Goal: Task Accomplishment & Management: Complete application form

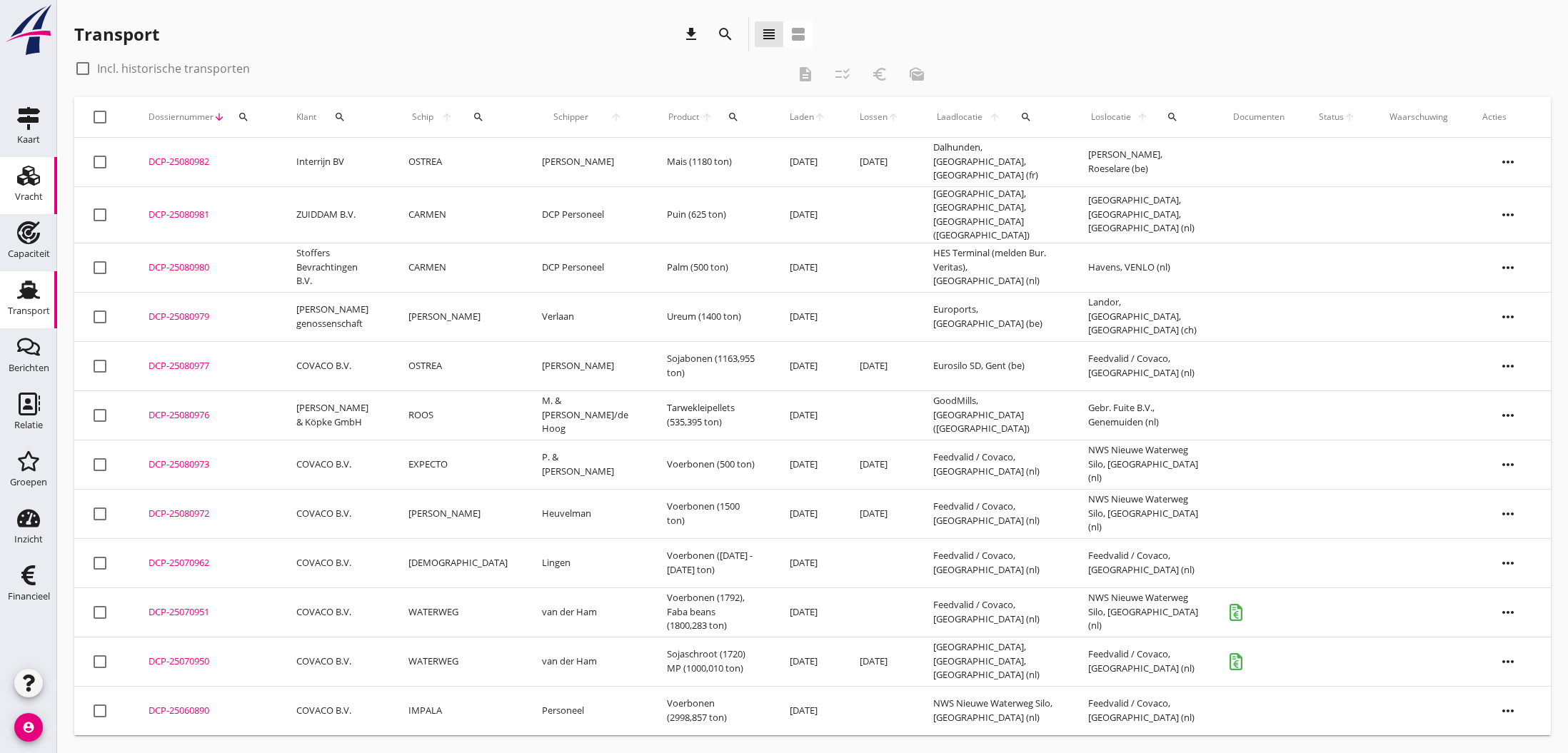
click at [32, 179] on use at bounding box center [29, 176] width 23 height 20
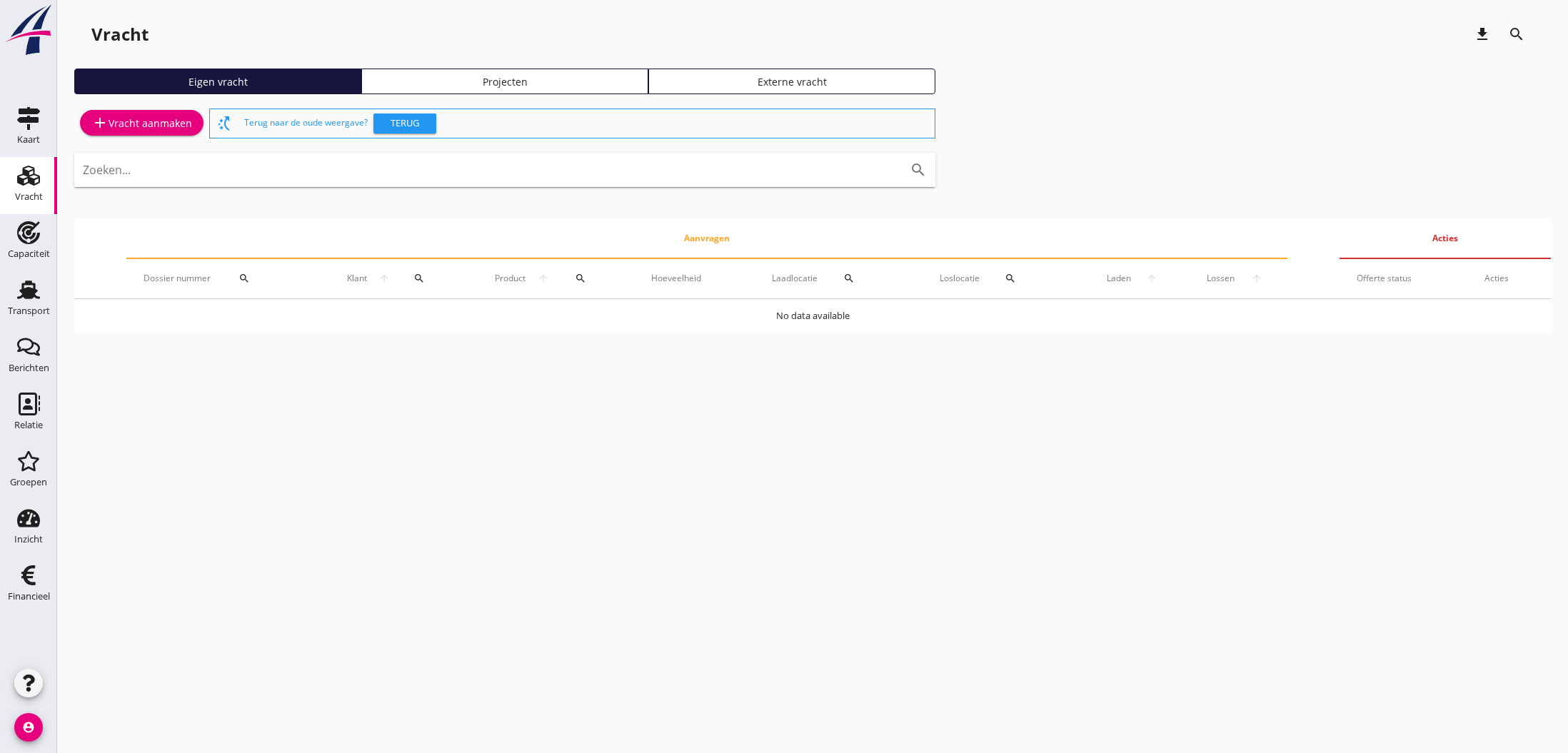
click at [138, 122] on div "add Vracht aanmaken" at bounding box center [142, 122] width 101 height 17
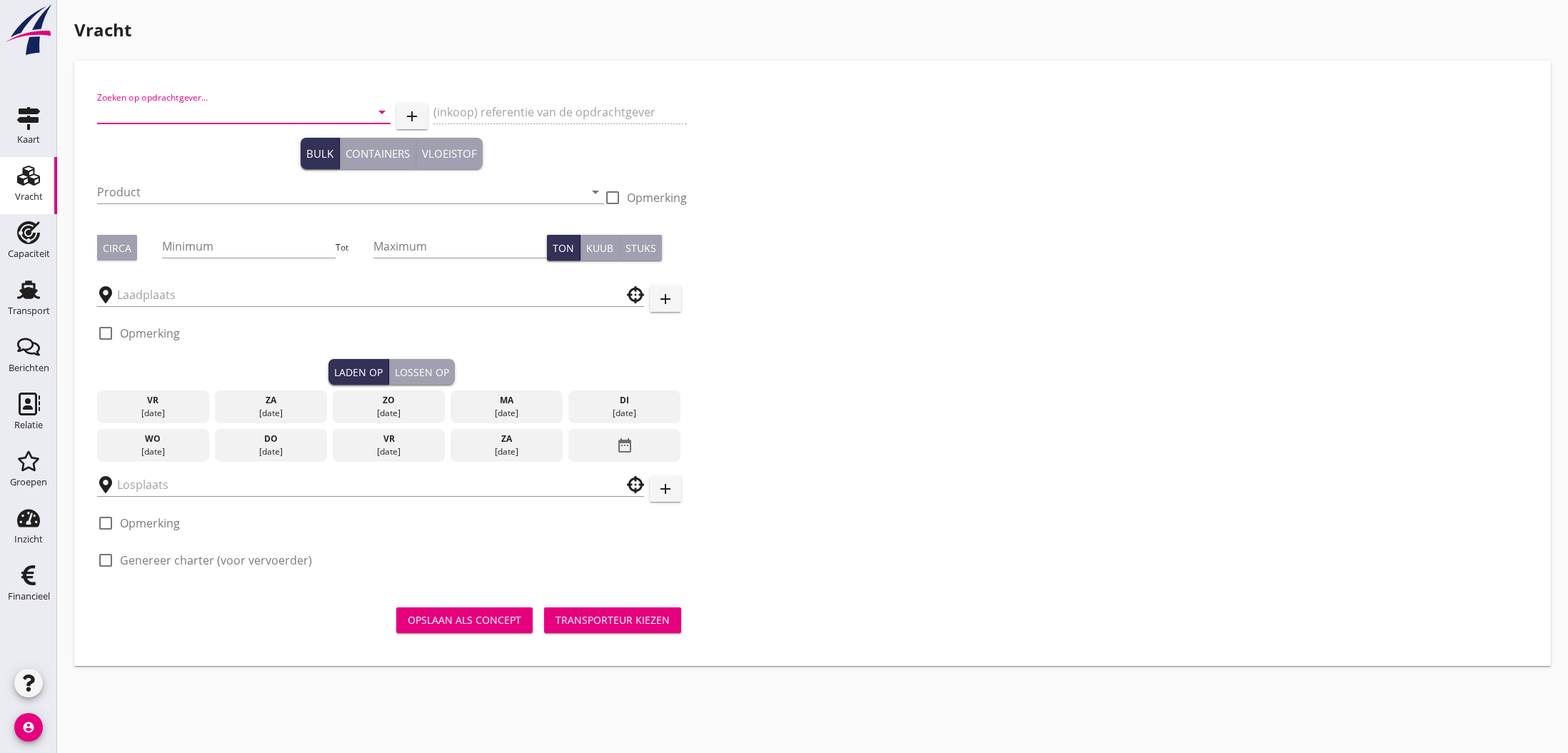
click at [159, 112] on input "Zoeken op opdrachtgever..." at bounding box center [224, 112] width 254 height 23
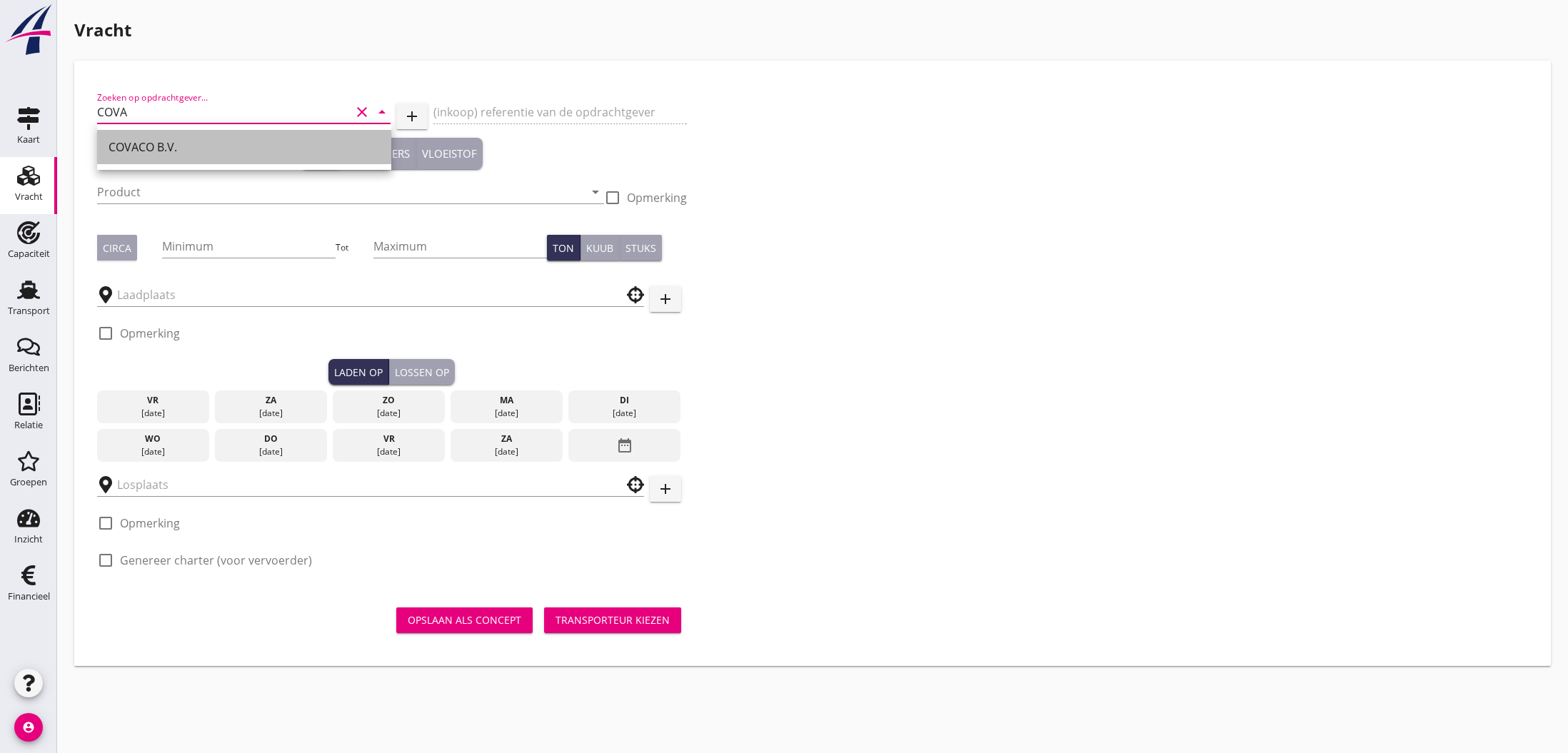
click at [123, 151] on div "COVACO B.V." at bounding box center [244, 147] width 271 height 17
type input "COVACO B.V."
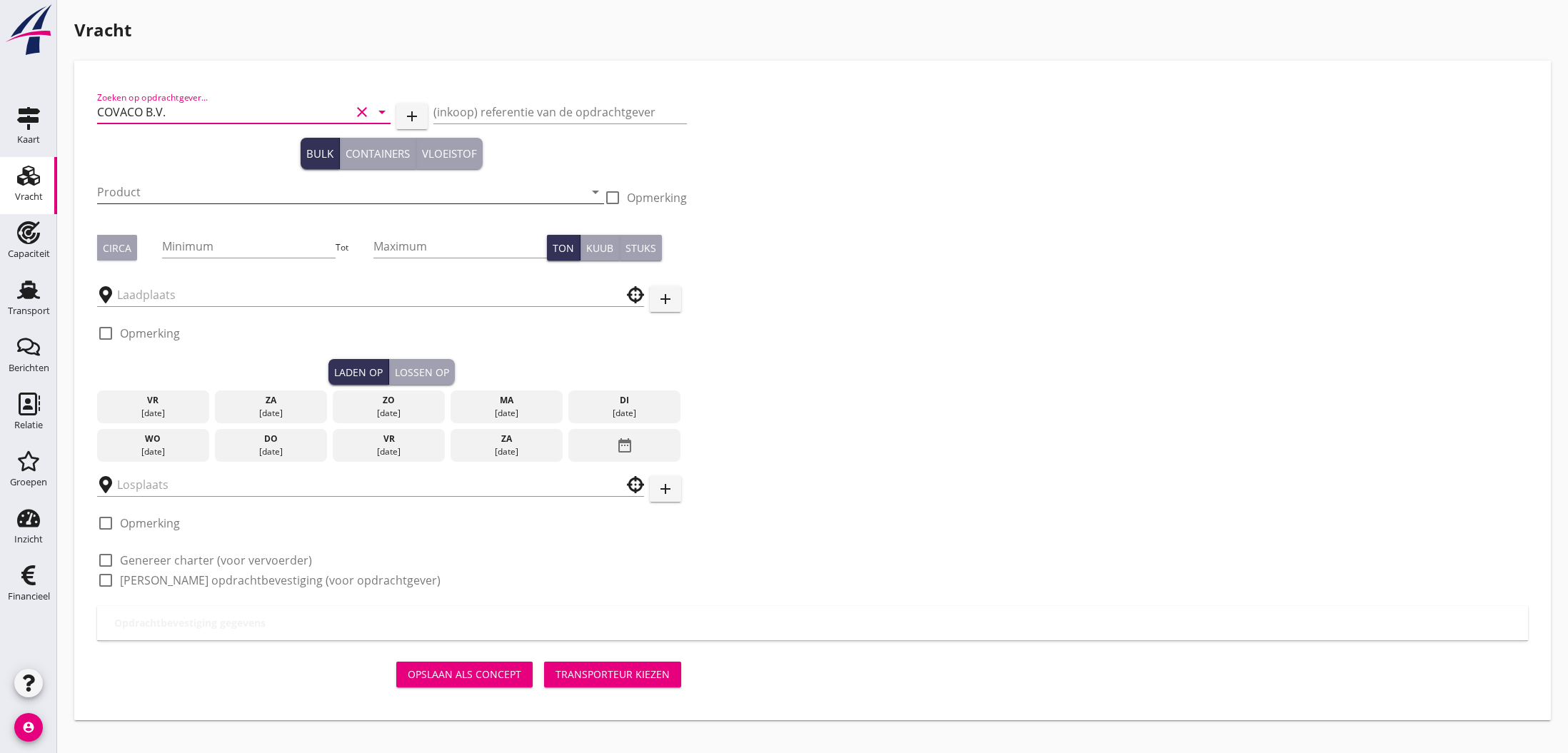
click at [177, 192] on input "Product" at bounding box center [340, 192] width 487 height 23
type input "F"
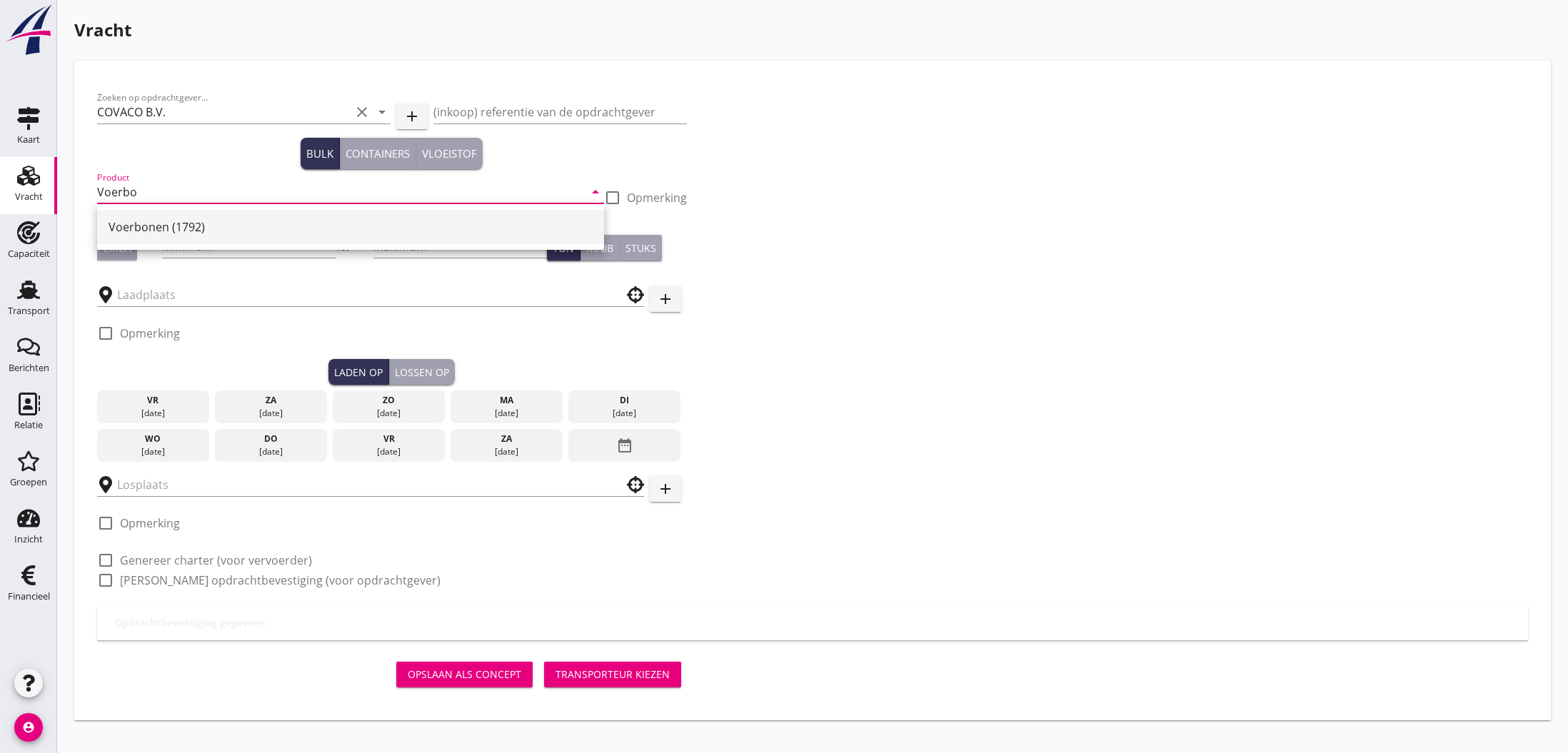
click at [144, 224] on div "Voerbonen (1792)" at bounding box center [350, 227] width 484 height 17
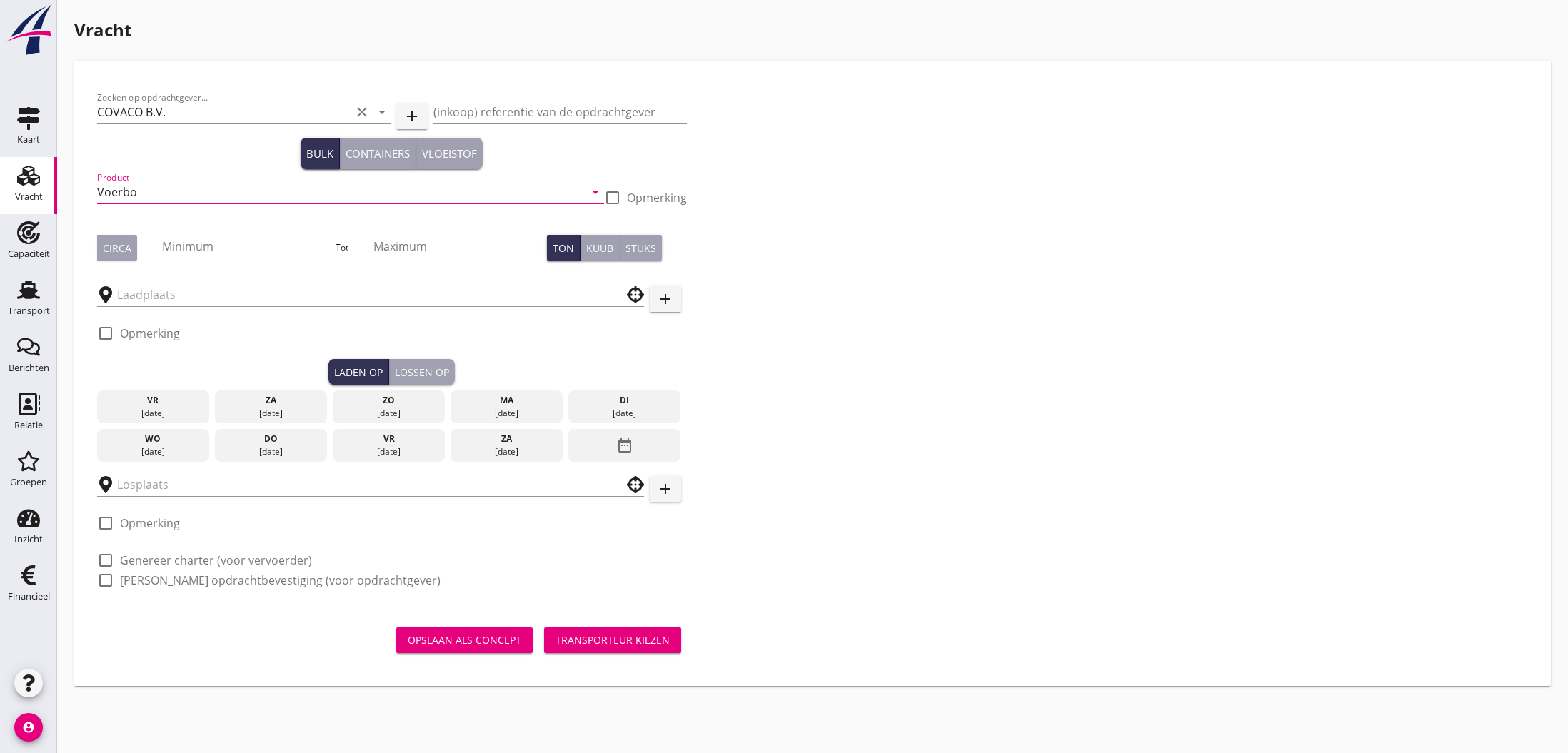
type input "Voerbonen (1792)"
click at [125, 249] on div "Circa" at bounding box center [118, 248] width 29 height 15
click at [190, 249] on input "Minimum" at bounding box center [249, 246] width 174 height 23
type input "2000"
click at [179, 293] on input "text" at bounding box center [360, 295] width 487 height 23
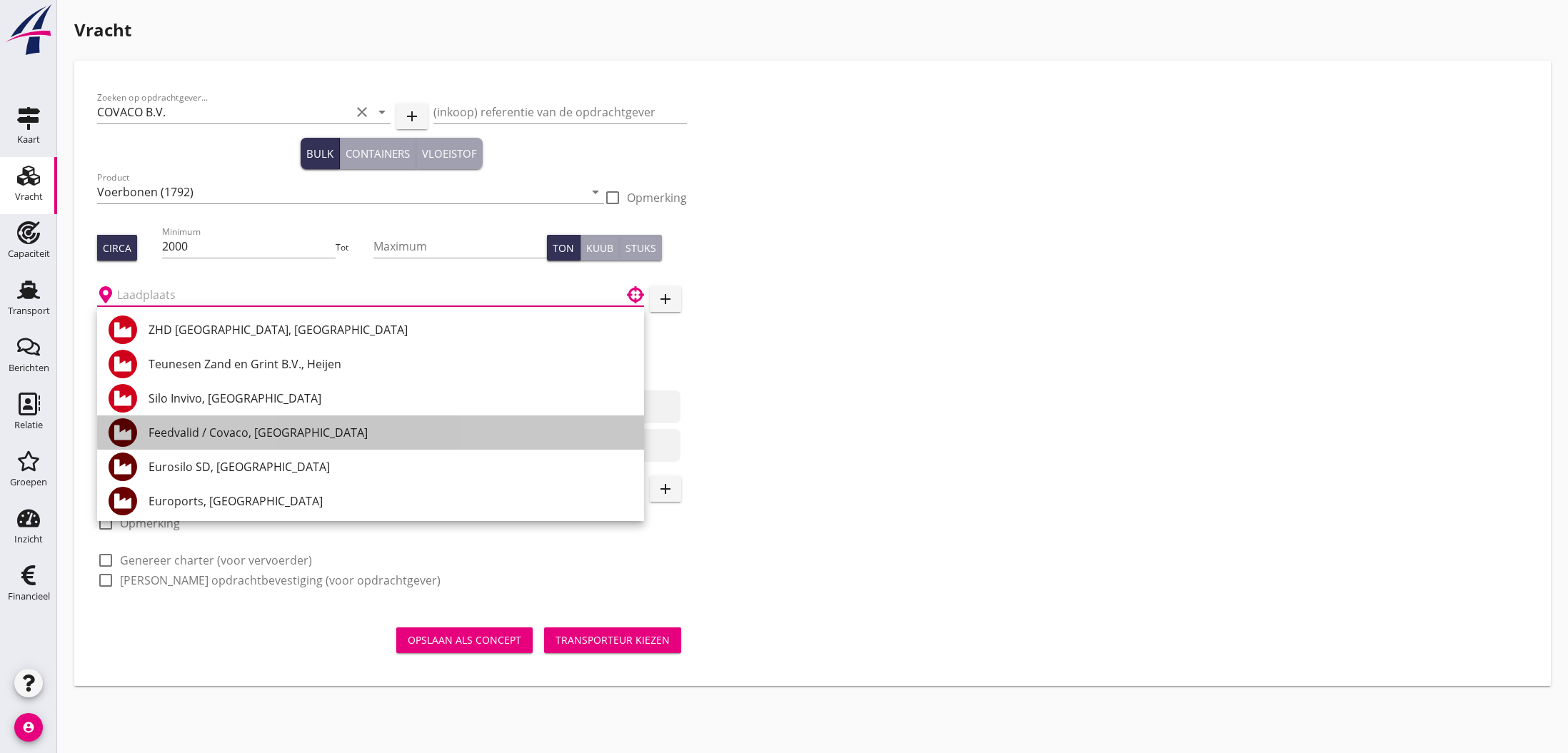
click at [260, 438] on div "Feedvalid / Covaco, [GEOGRAPHIC_DATA]" at bounding box center [390, 432] width 484 height 17
type input "Feedvalid / Covaco, [GEOGRAPHIC_DATA]"
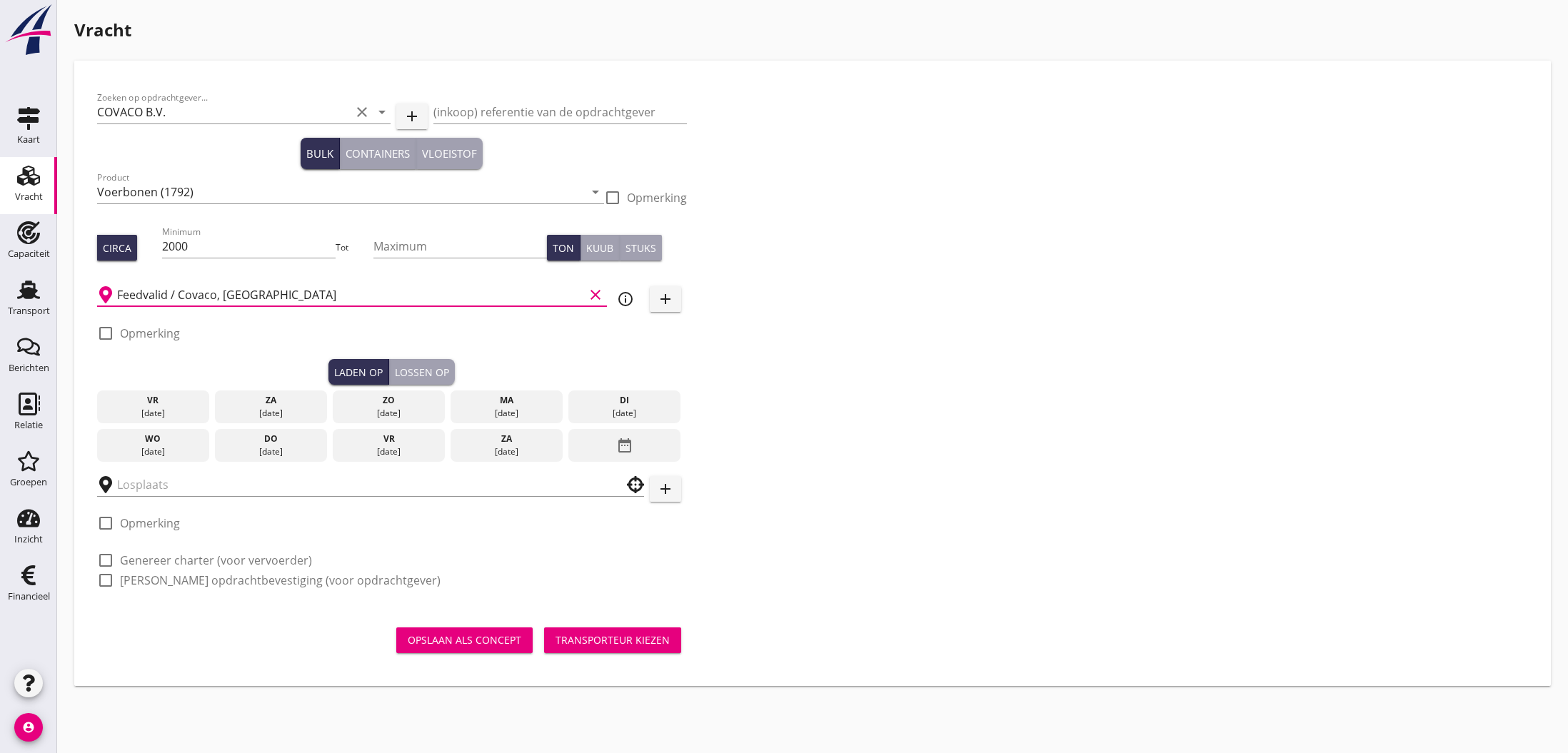
click at [386, 442] on div "vr" at bounding box center [389, 439] width 105 height 13
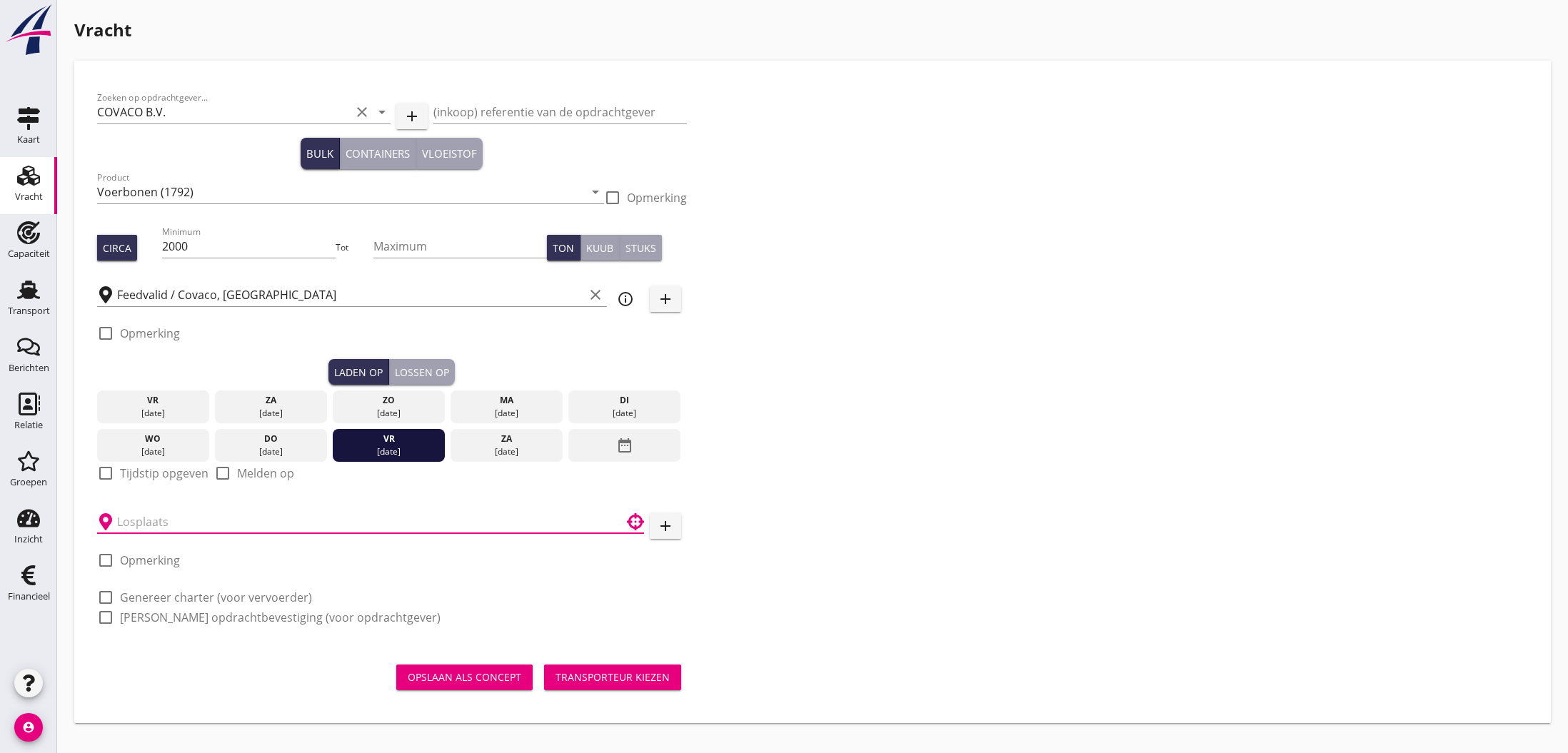
click at [285, 525] on input "text" at bounding box center [360, 522] width 487 height 23
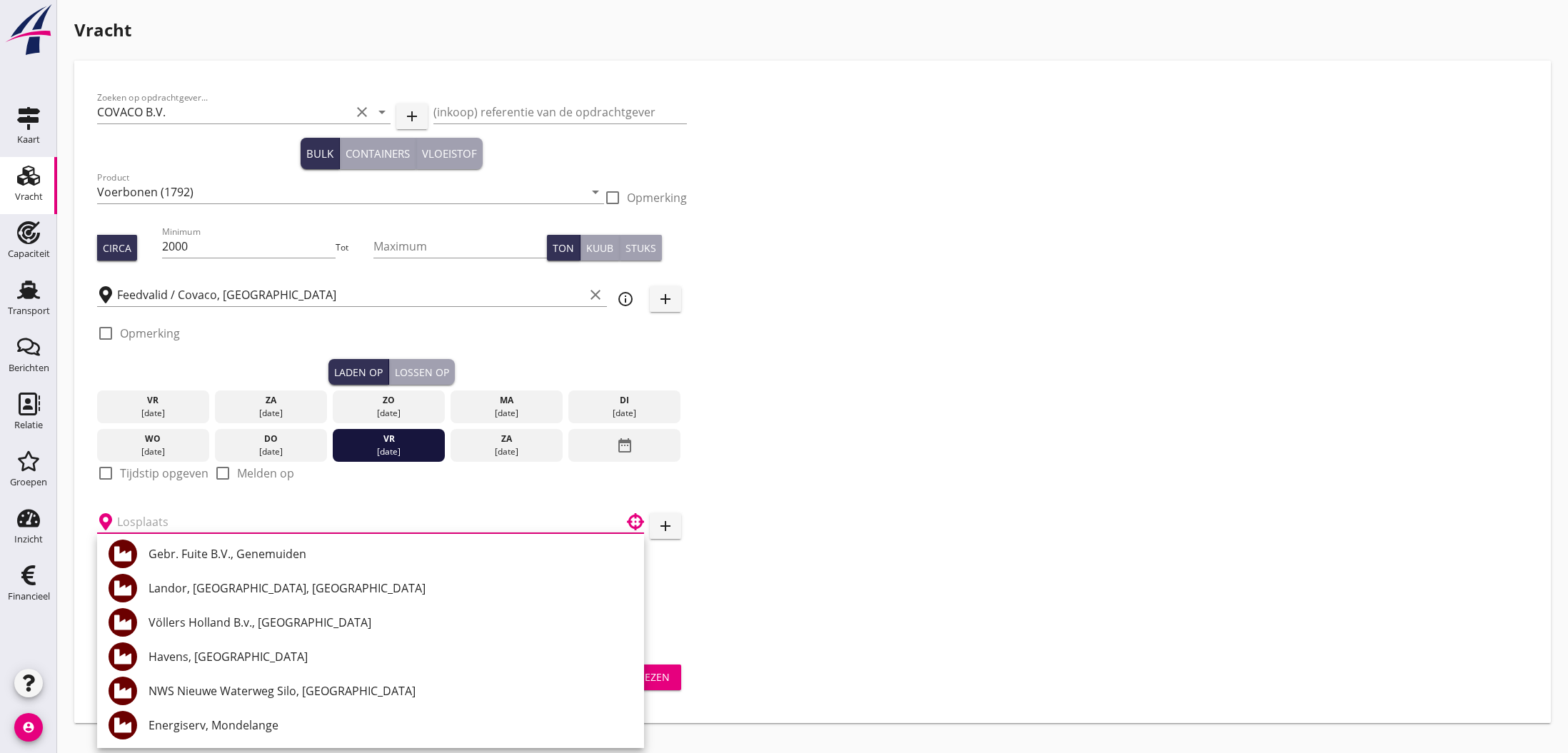
click at [292, 696] on div "NWS Nieuwe Waterweg Silo, [GEOGRAPHIC_DATA]" at bounding box center [390, 691] width 484 height 17
type input "NWS Nieuwe Waterweg Silo, [GEOGRAPHIC_DATA]"
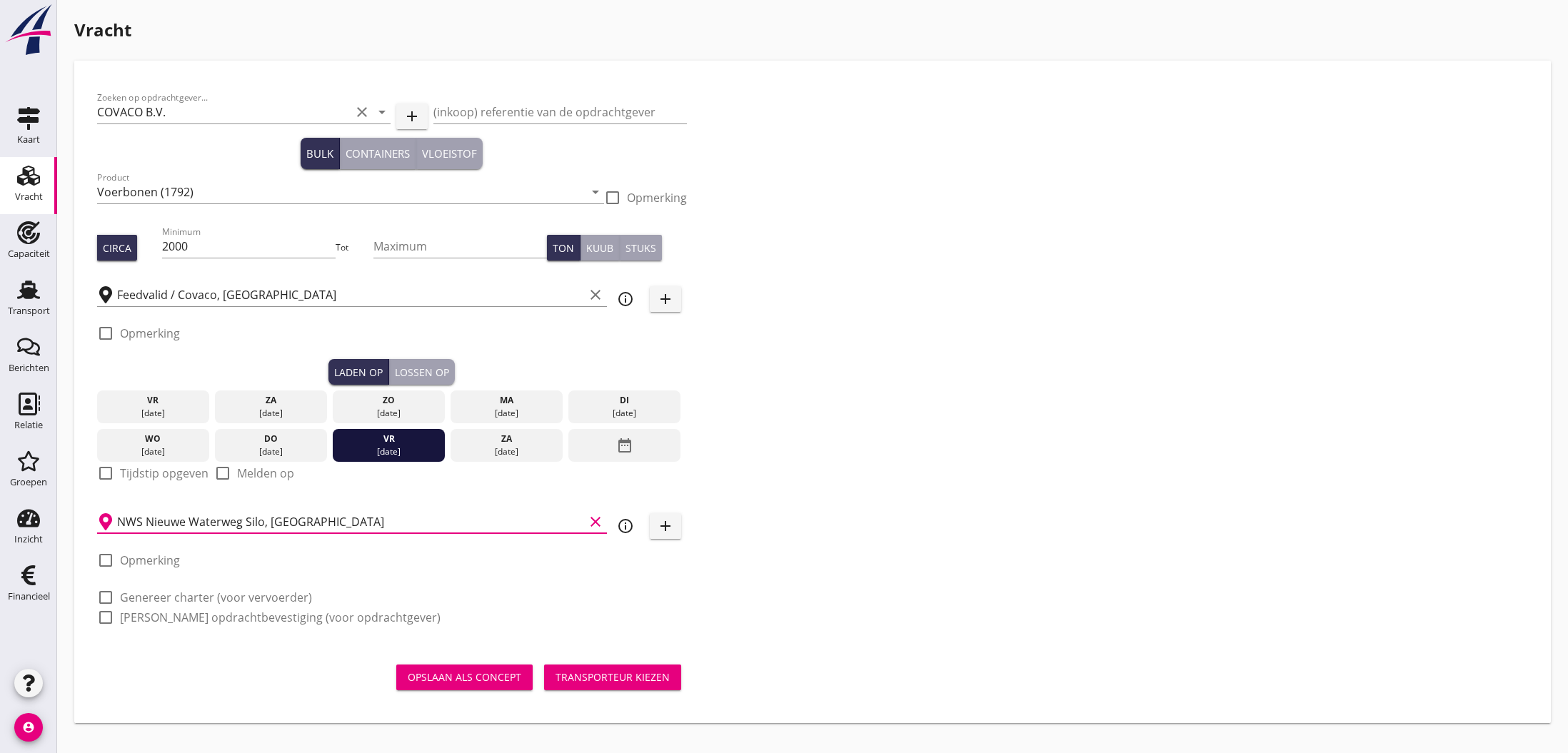
click at [159, 559] on label "Opmerking" at bounding box center [149, 560] width 60 height 14
checkbox input "true"
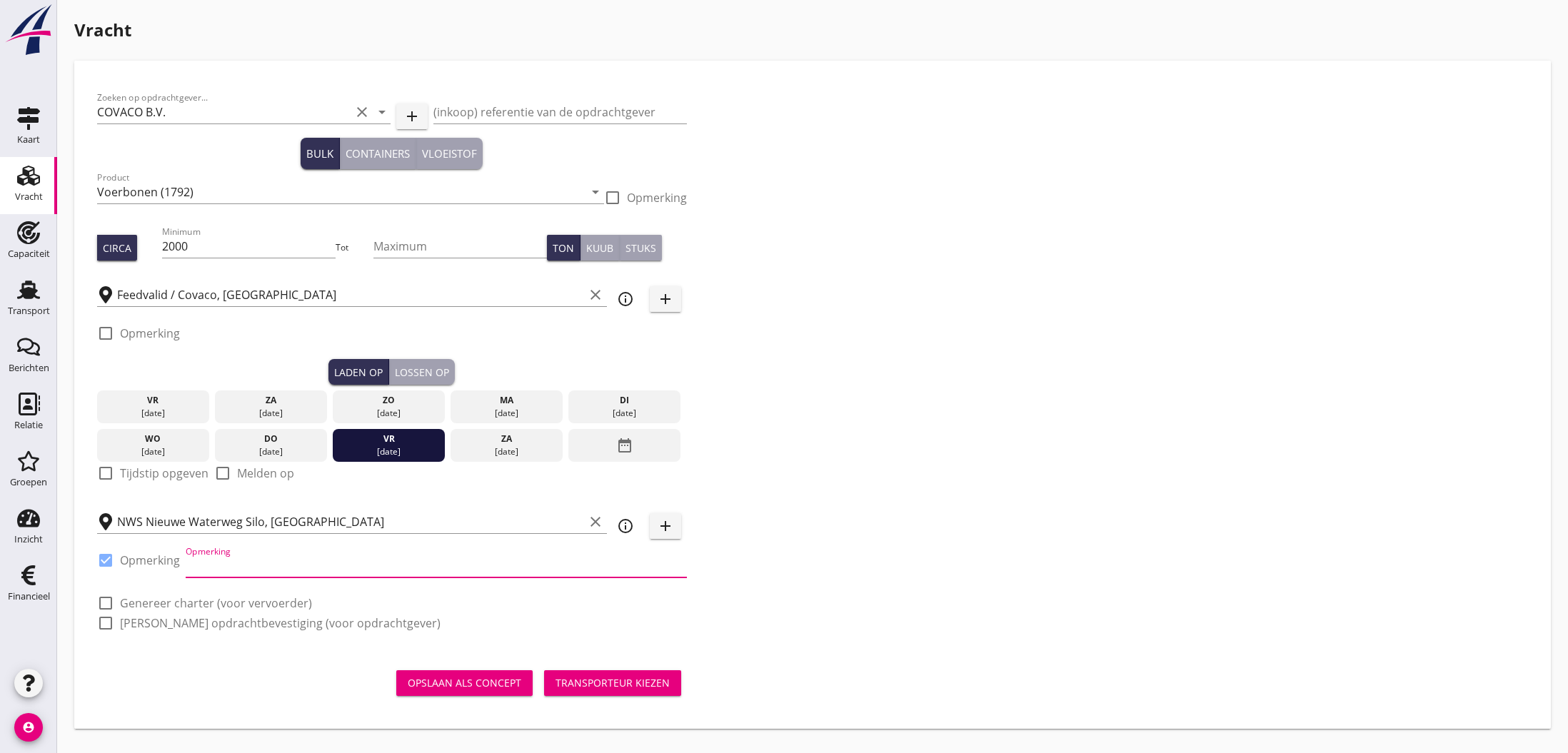
click at [216, 569] on input "Opmerking" at bounding box center [435, 566] width 501 height 23
type input "Laycan 04.09"
click at [539, 111] on input "(inkoop) referentie van de opdrachtgever" at bounding box center [560, 112] width 254 height 23
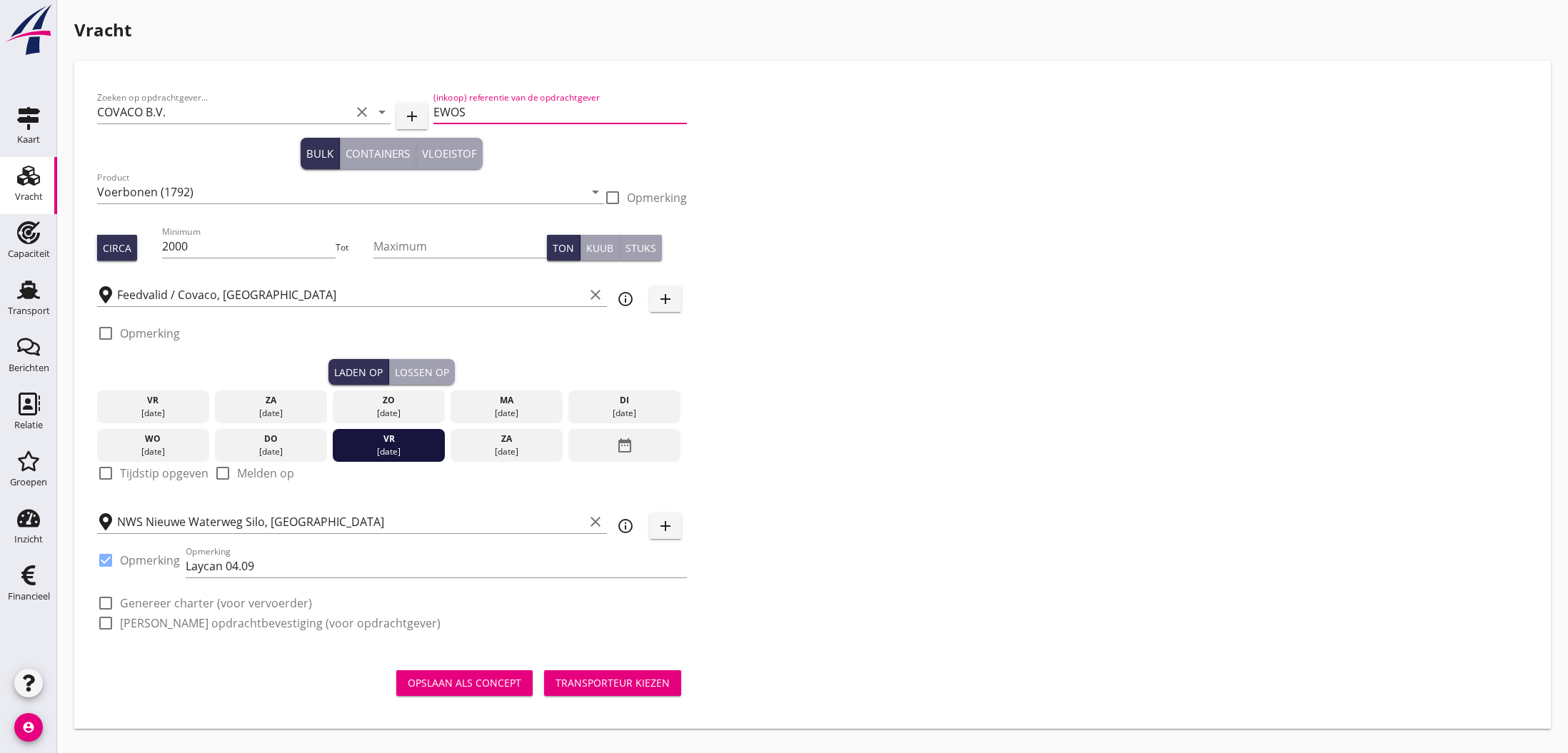
type input "EWOS"
click at [470, 682] on div "Opslaan als concept" at bounding box center [464, 682] width 113 height 15
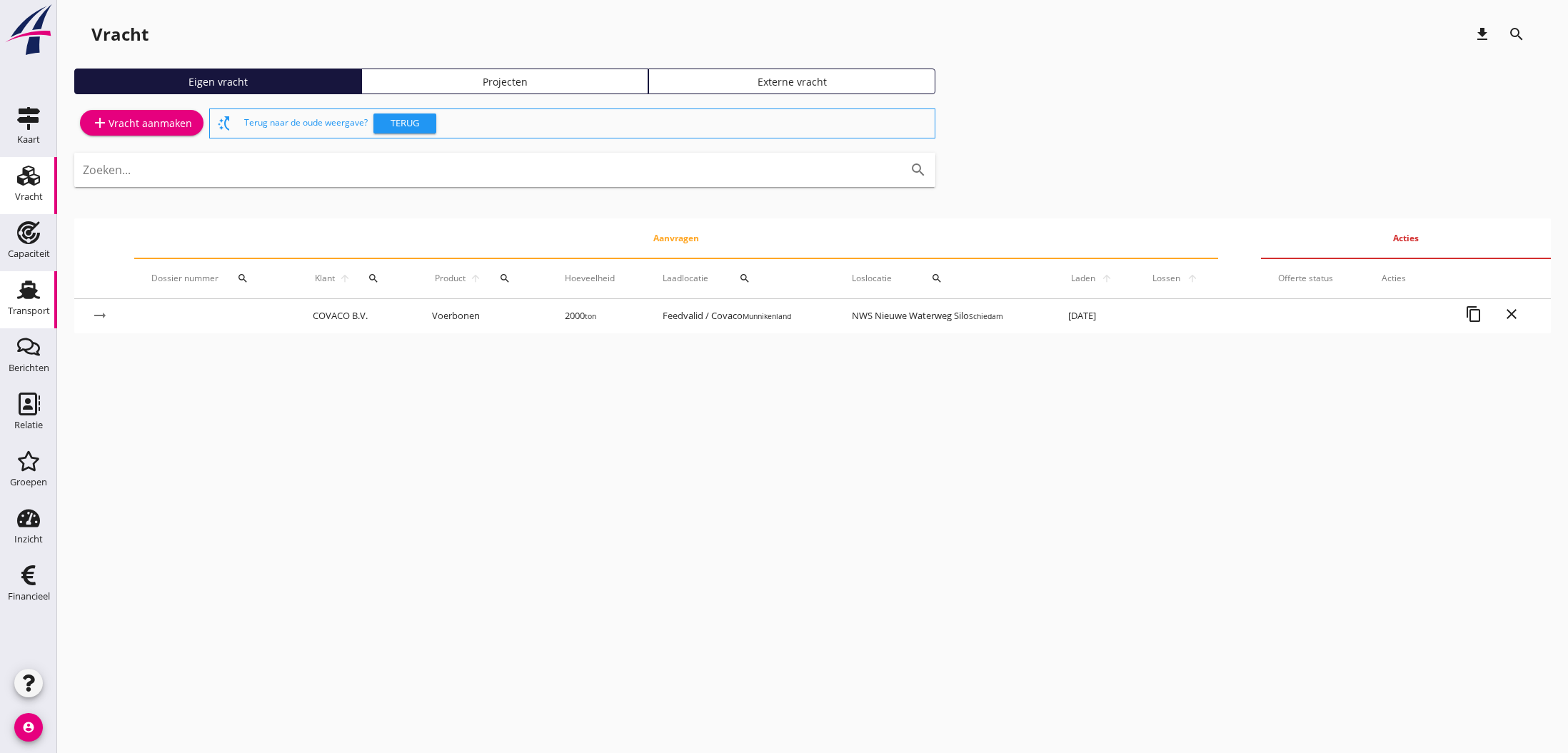
click at [25, 290] on use at bounding box center [29, 290] width 23 height 19
